Goal: Information Seeking & Learning: Learn about a topic

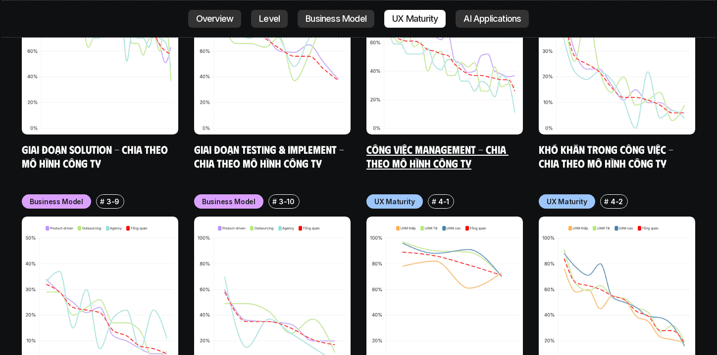
scroll to position [4434, 0]
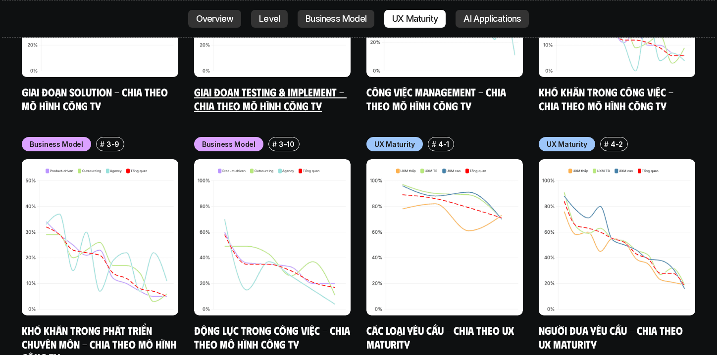
click at [298, 85] on link "Giai đoạn Testing & Implement - Chia theo mô hình công ty" at bounding box center [270, 98] width 152 height 27
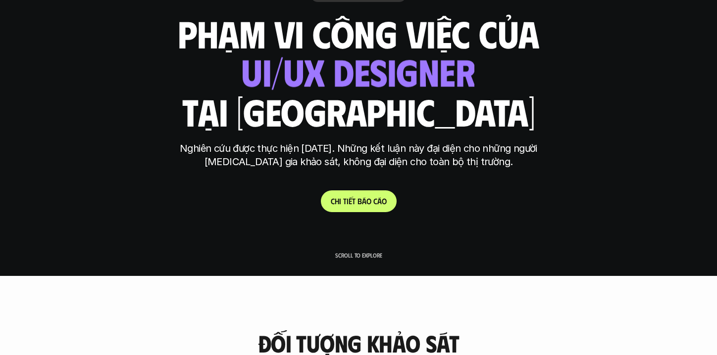
scroll to position [125, 0]
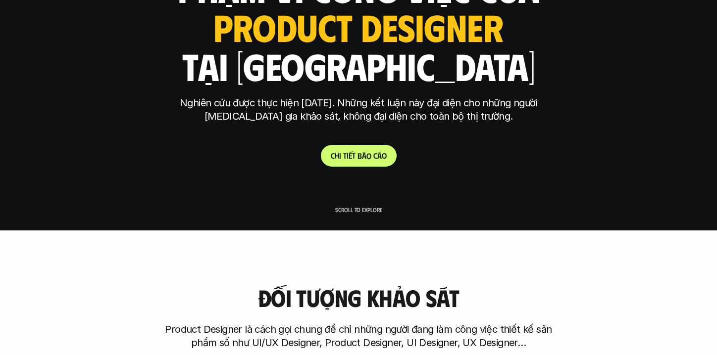
click at [349, 157] on p "C h i t i ế t b á o c á o" at bounding box center [359, 155] width 56 height 9
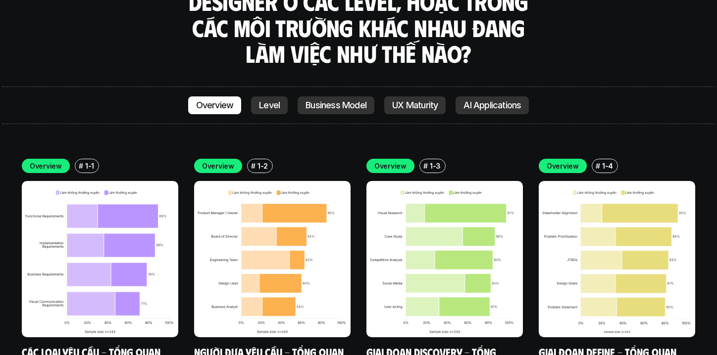
scroll to position [2752, 0]
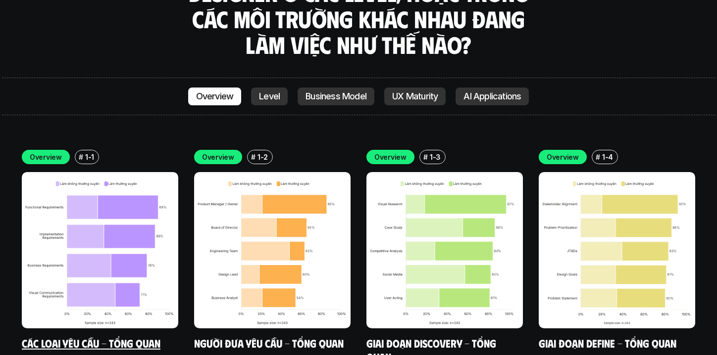
click at [114, 189] on img at bounding box center [100, 250] width 156 height 156
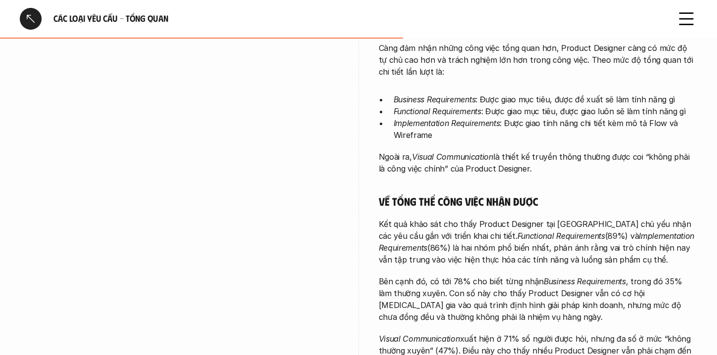
scroll to position [247, 0]
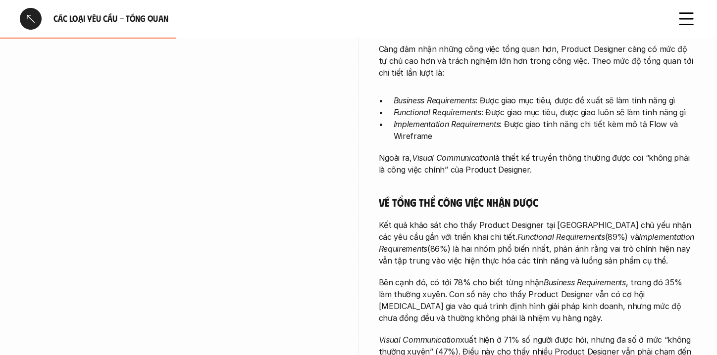
click at [32, 15] on div at bounding box center [31, 19] width 22 height 22
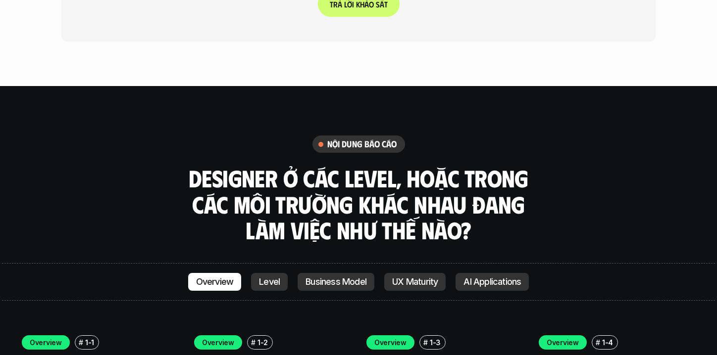
scroll to position [2600, 0]
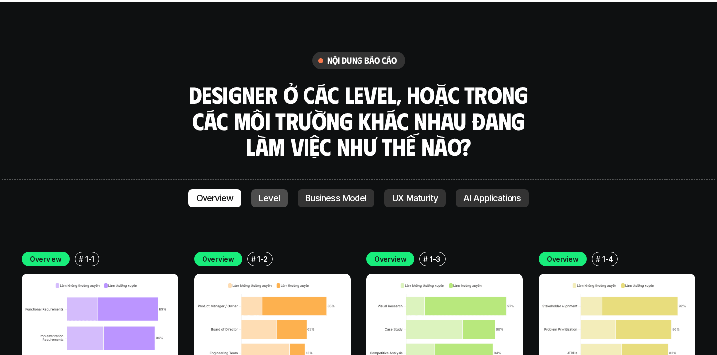
click at [262, 194] on p "Level" at bounding box center [269, 199] width 21 height 10
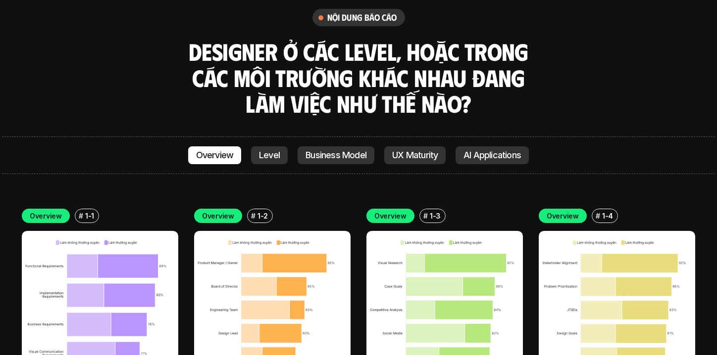
scroll to position [2741, 0]
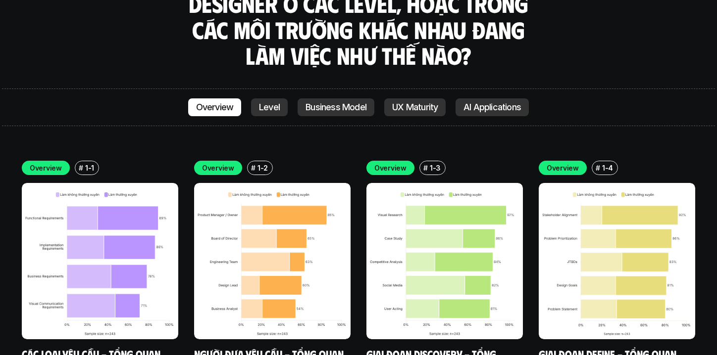
click at [297, 215] on img at bounding box center [272, 261] width 156 height 156
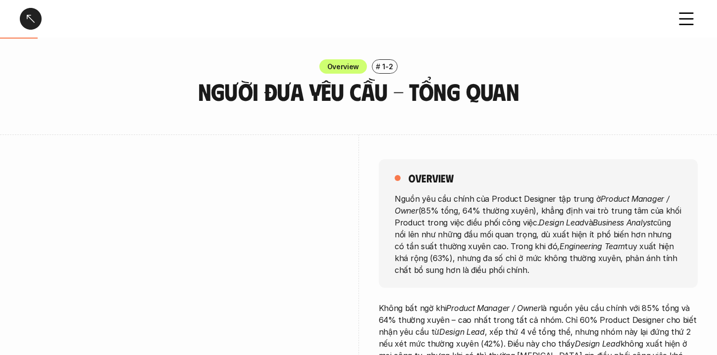
click at [34, 16] on div at bounding box center [31, 19] width 22 height 22
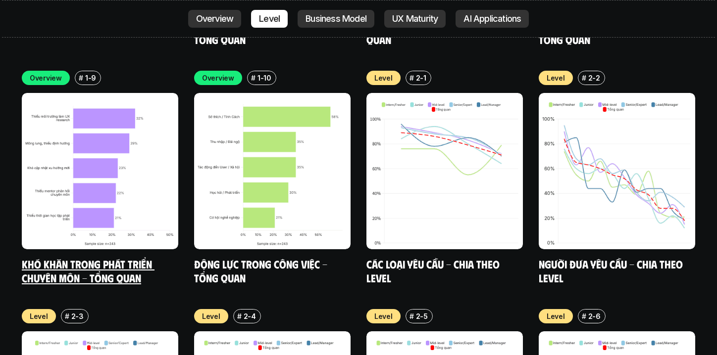
scroll to position [3293, 0]
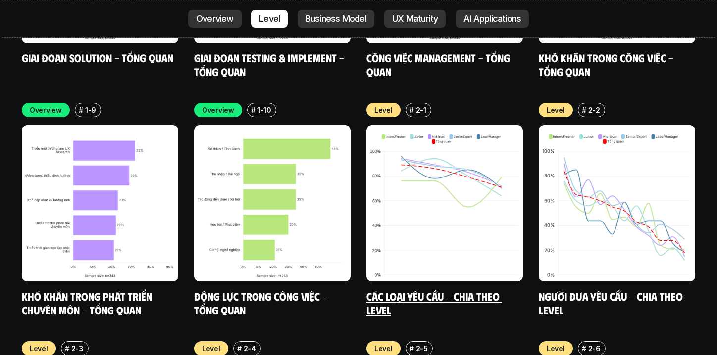
scroll to position [3296, 0]
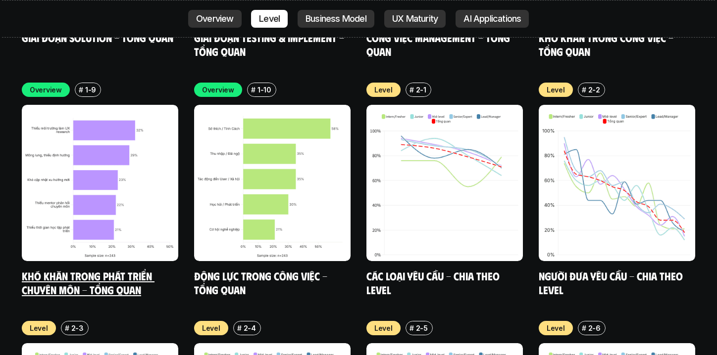
click at [99, 269] on link "Khó khăn trong phát triển chuyên môn - Tổng quan" at bounding box center [88, 282] width 133 height 27
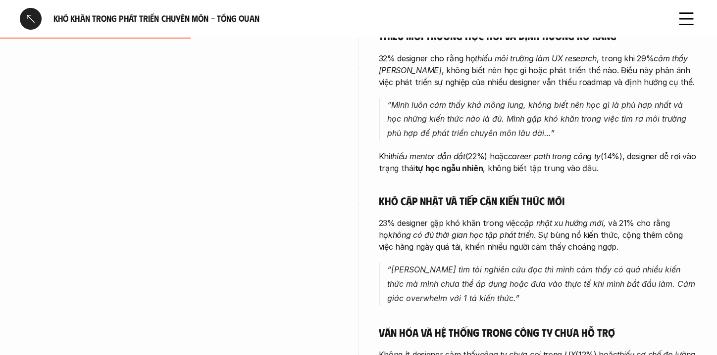
scroll to position [247, 0]
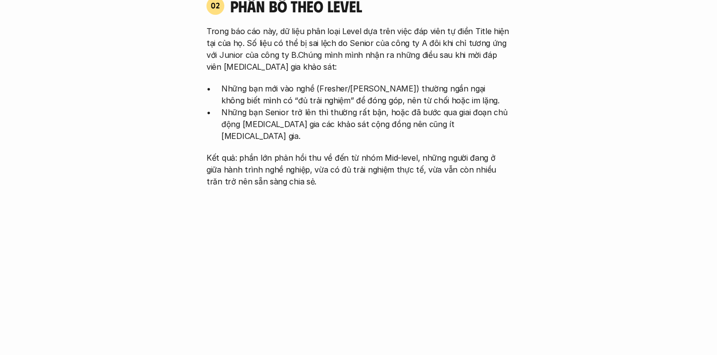
scroll to position [754, 0]
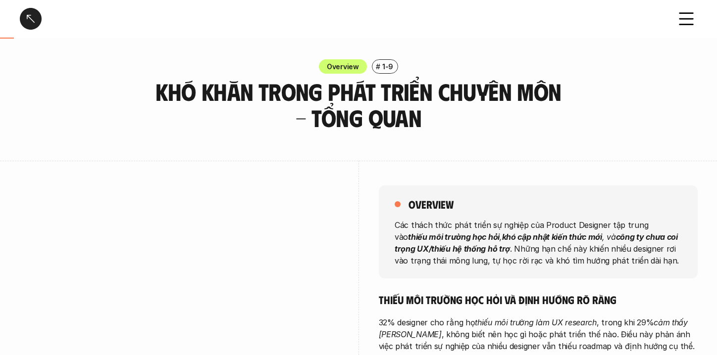
click at [26, 18] on div at bounding box center [31, 19] width 22 height 22
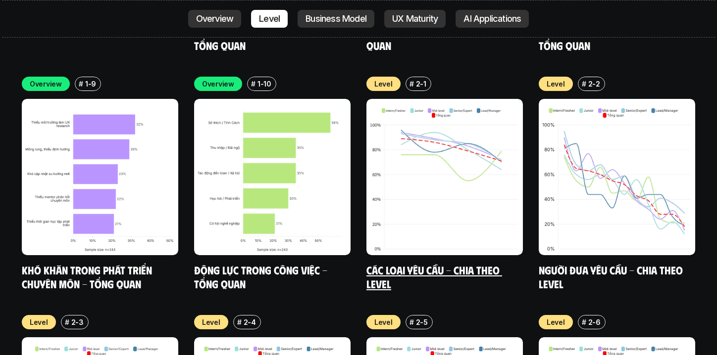
scroll to position [3244, 0]
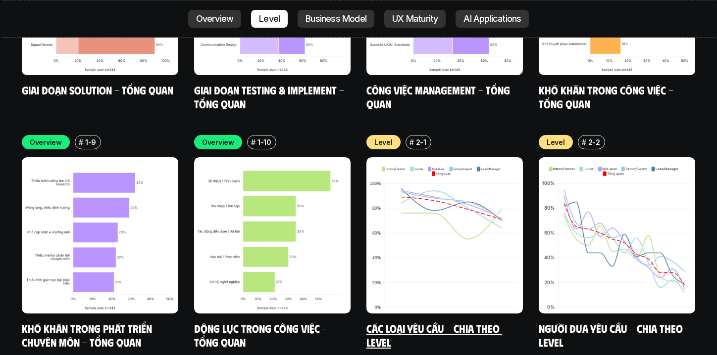
click at [499, 173] on img at bounding box center [444, 235] width 156 height 156
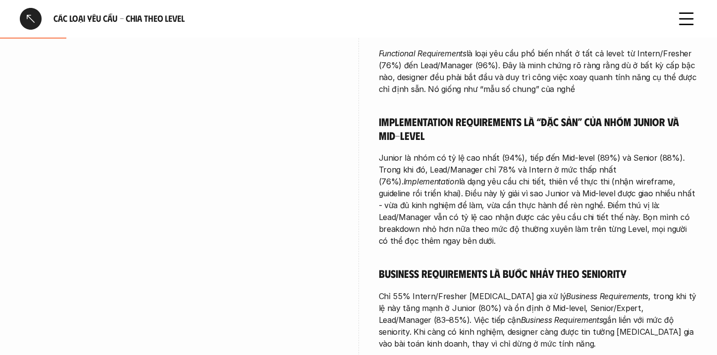
scroll to position [346, 0]
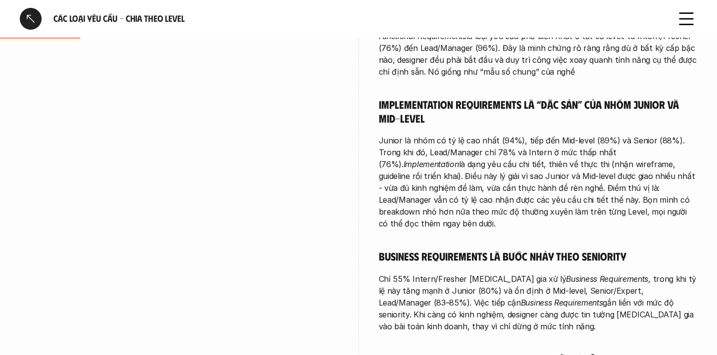
click at [34, 14] on div at bounding box center [31, 19] width 22 height 22
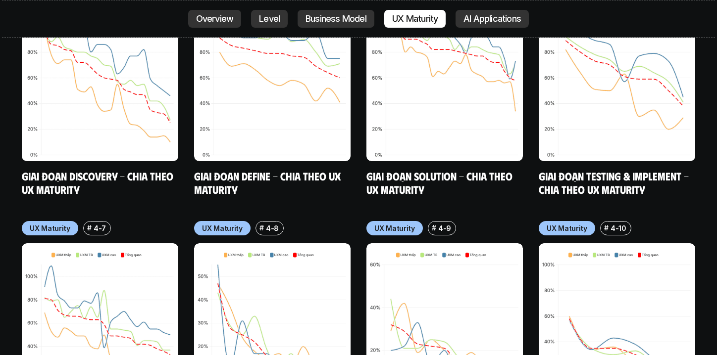
scroll to position [4778, 0]
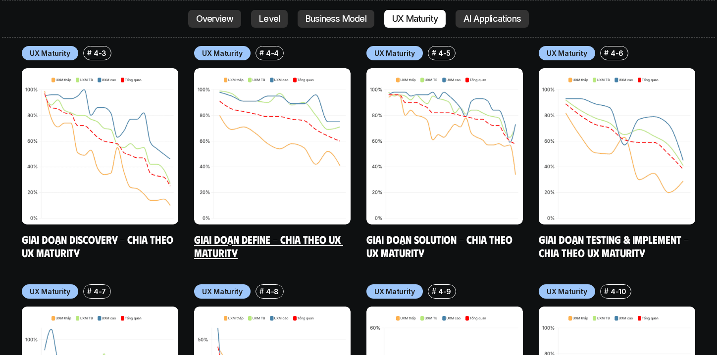
click at [247, 233] on link "Giai đoạn Define - Chia theo UX Maturity" at bounding box center [268, 246] width 149 height 27
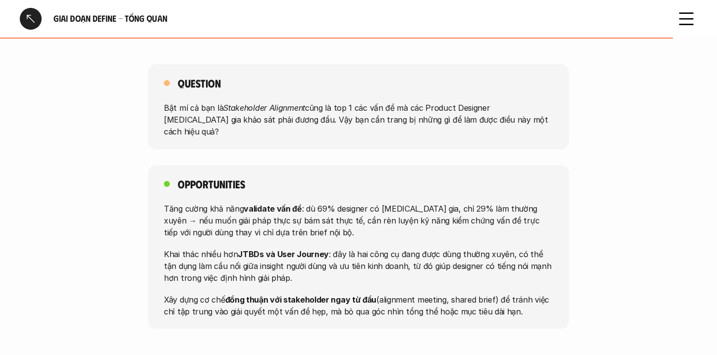
scroll to position [1009, 0]
